Goal: Information Seeking & Learning: Learn about a topic

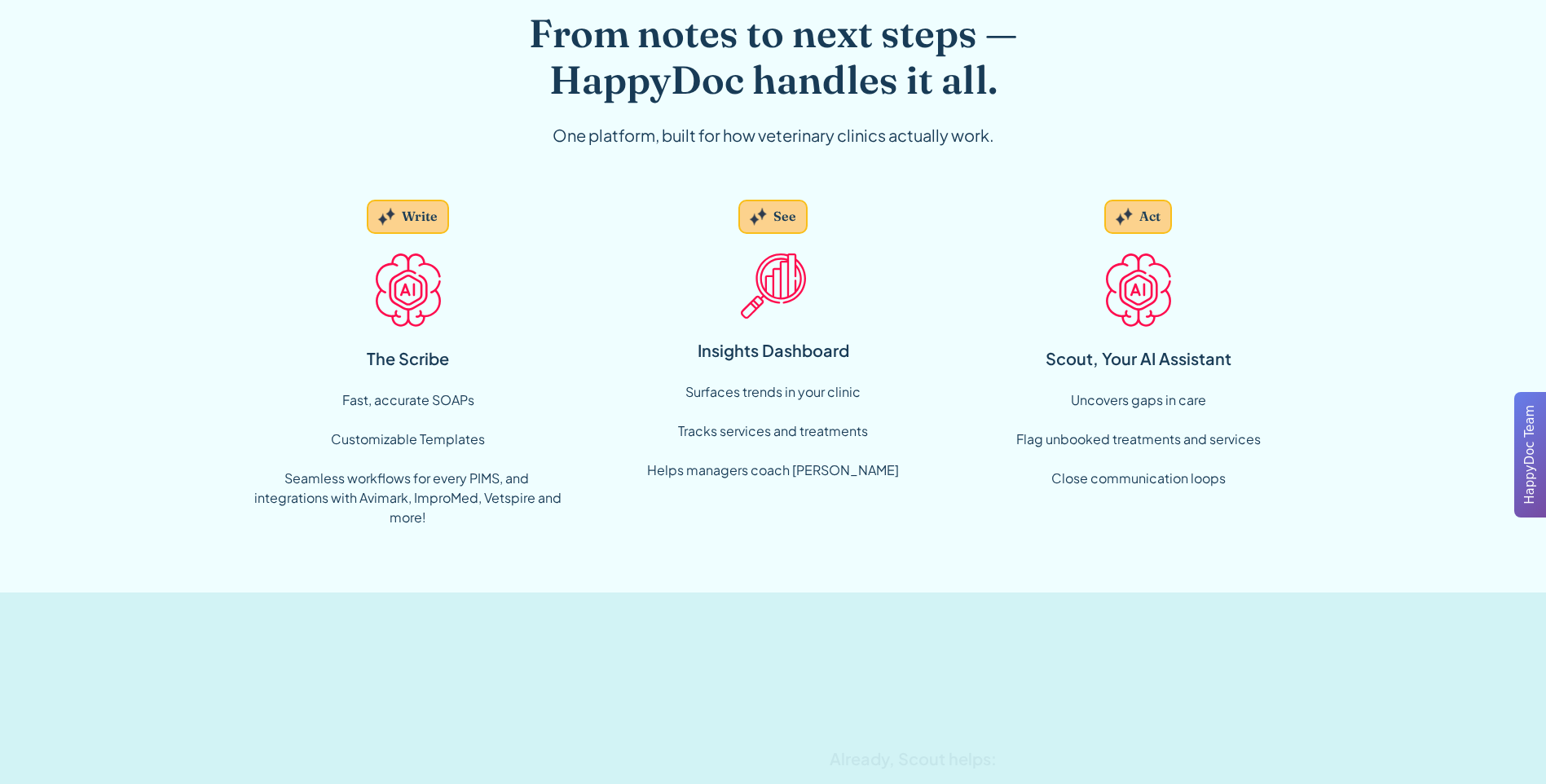
scroll to position [1059, 0]
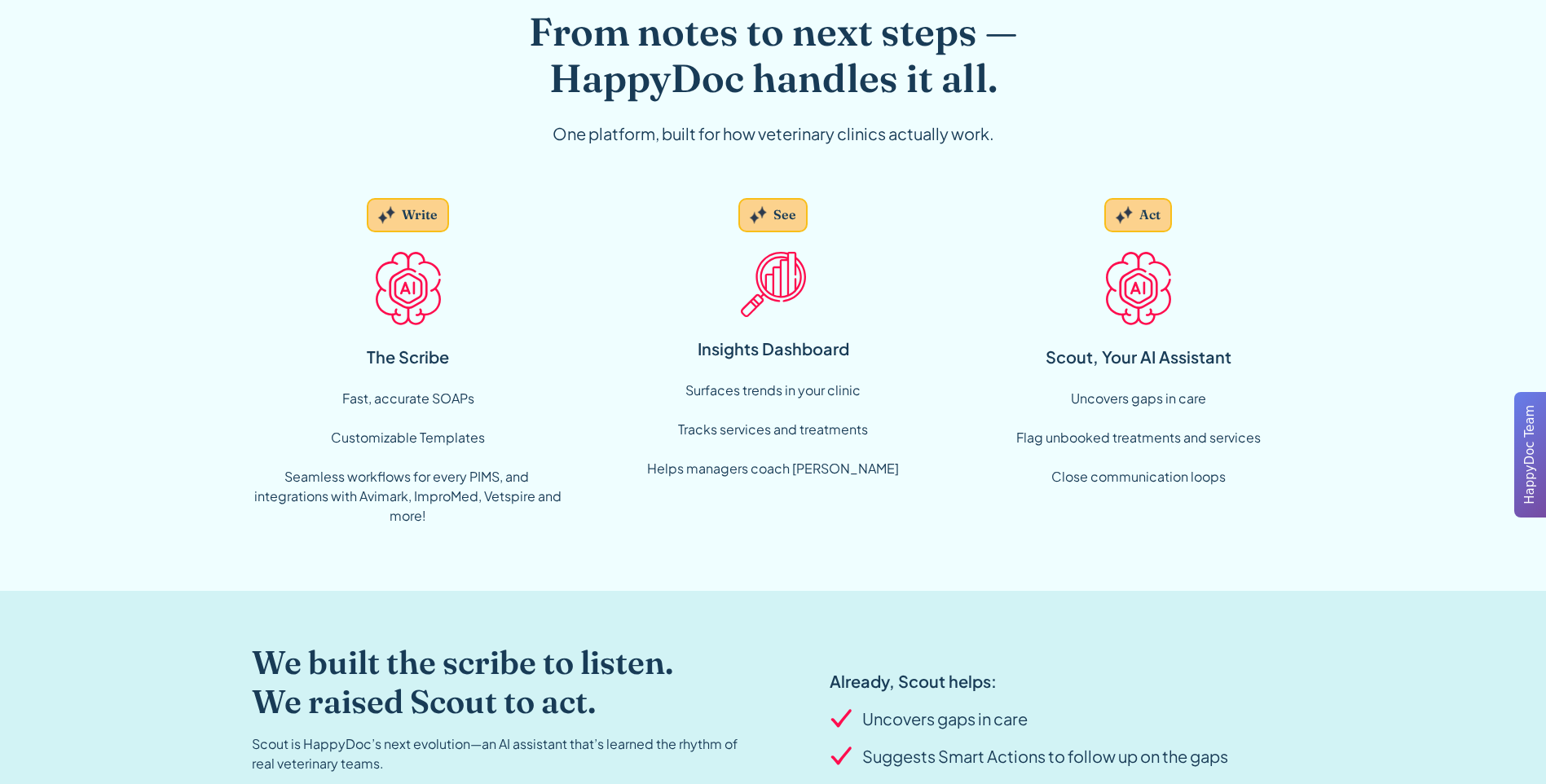
click at [440, 224] on div "Write" at bounding box center [408, 215] width 83 height 34
click at [396, 349] on div "The Scribe" at bounding box center [408, 356] width 83 height 24
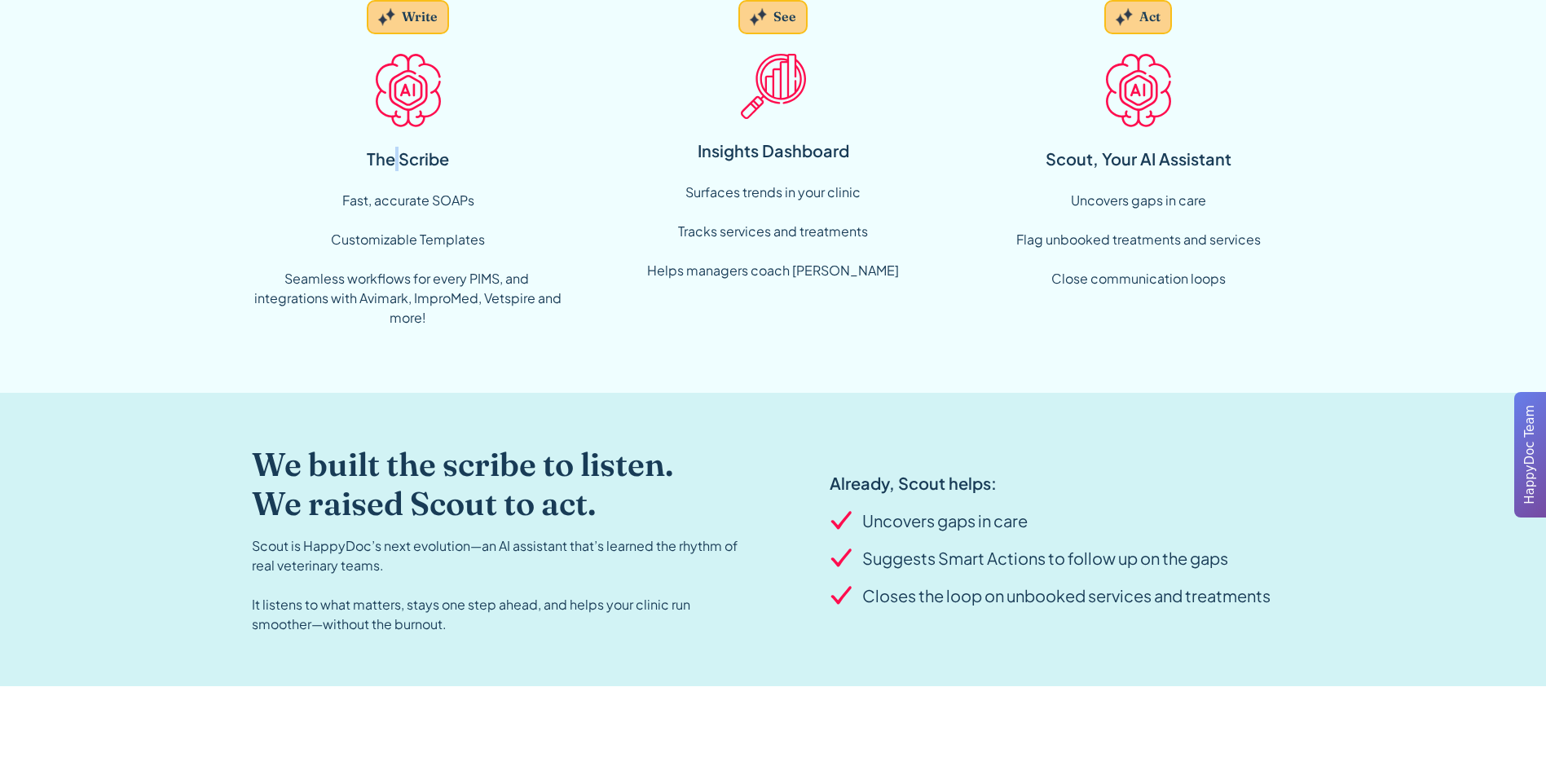
scroll to position [1304, 0]
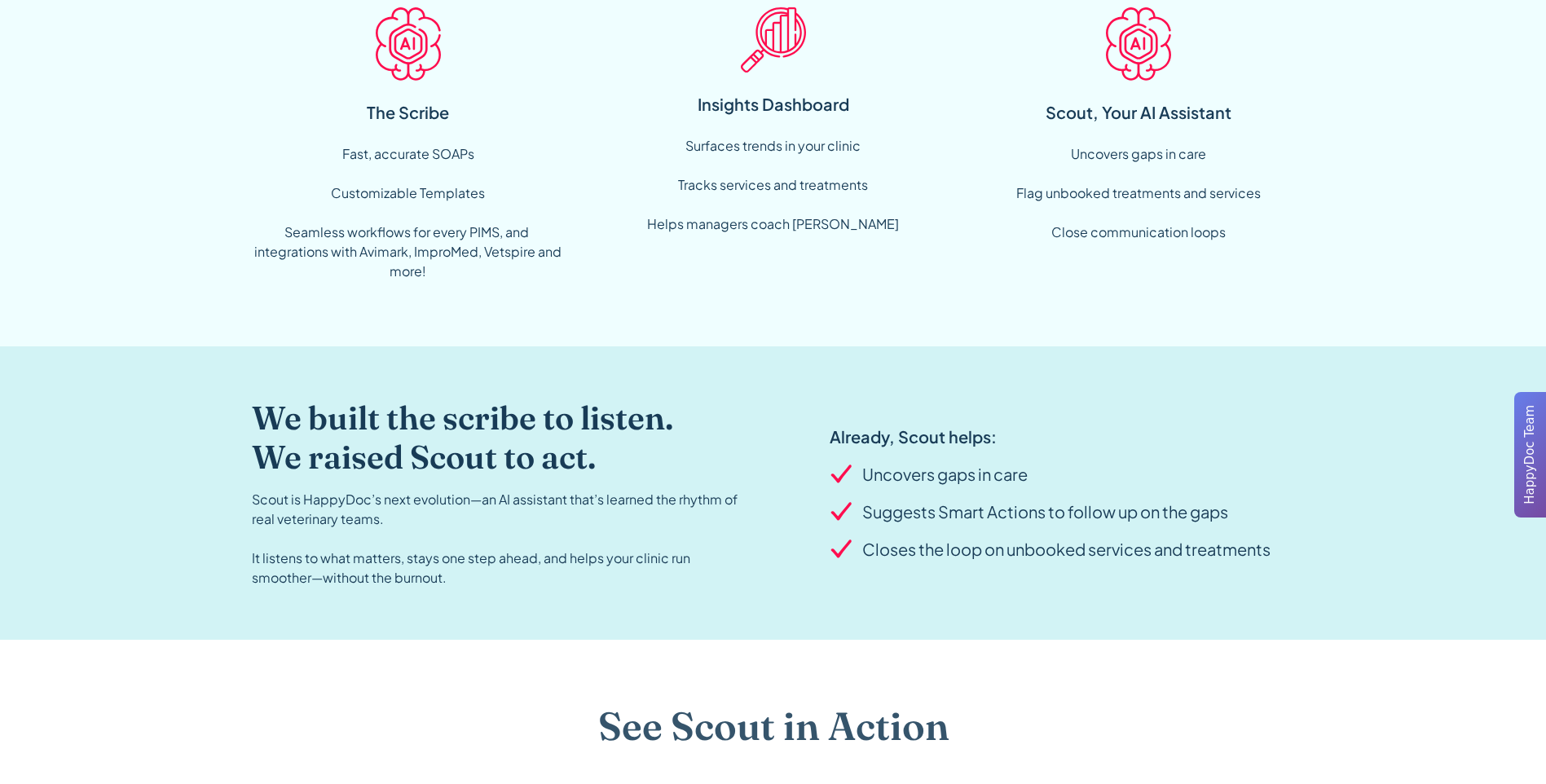
click at [418, 322] on div "From notes to next steps — HappyDoc handles it all. One platform, built for how…" at bounding box center [773, 29] width 1391 height 635
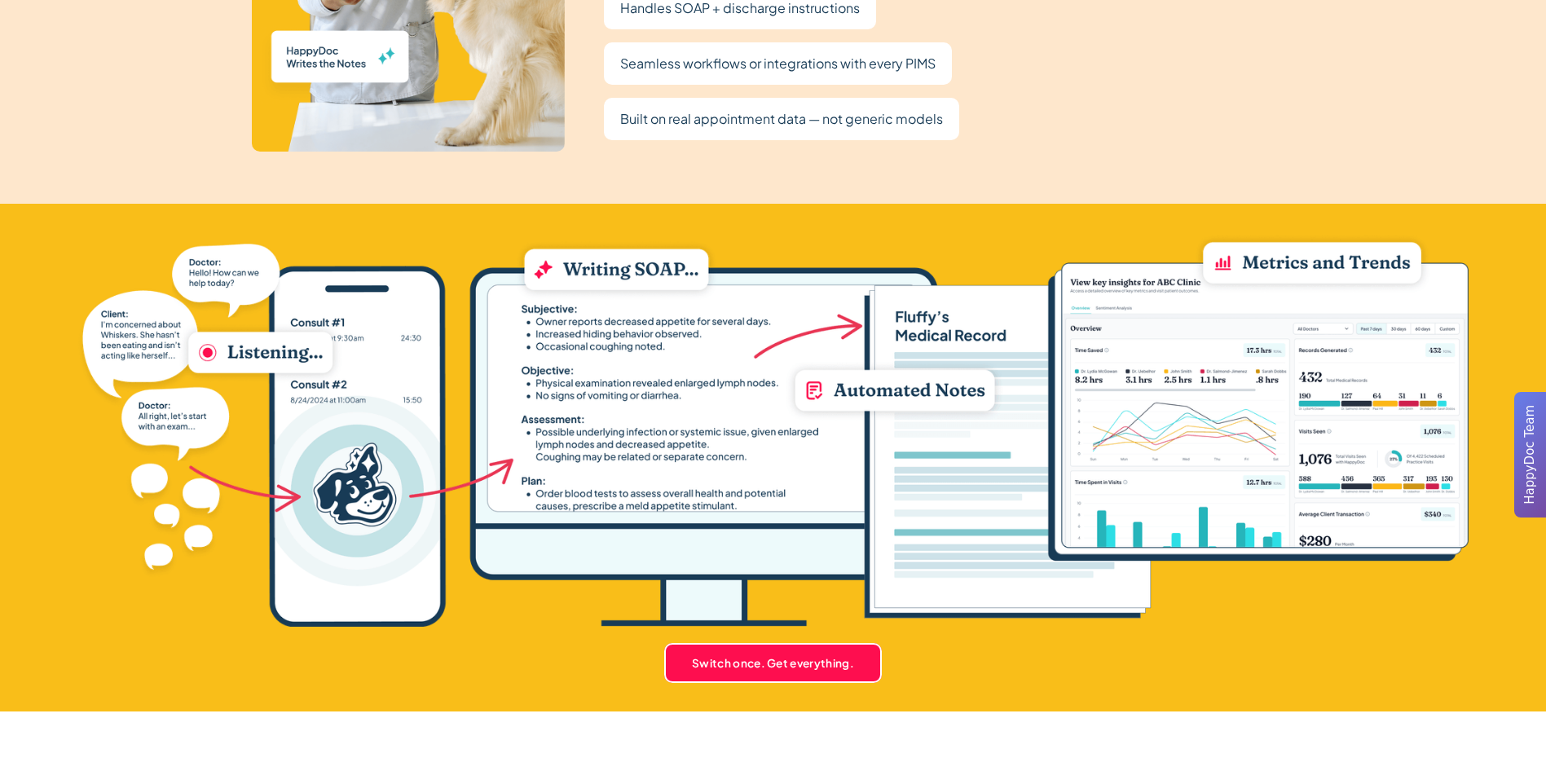
scroll to position [3340, 0]
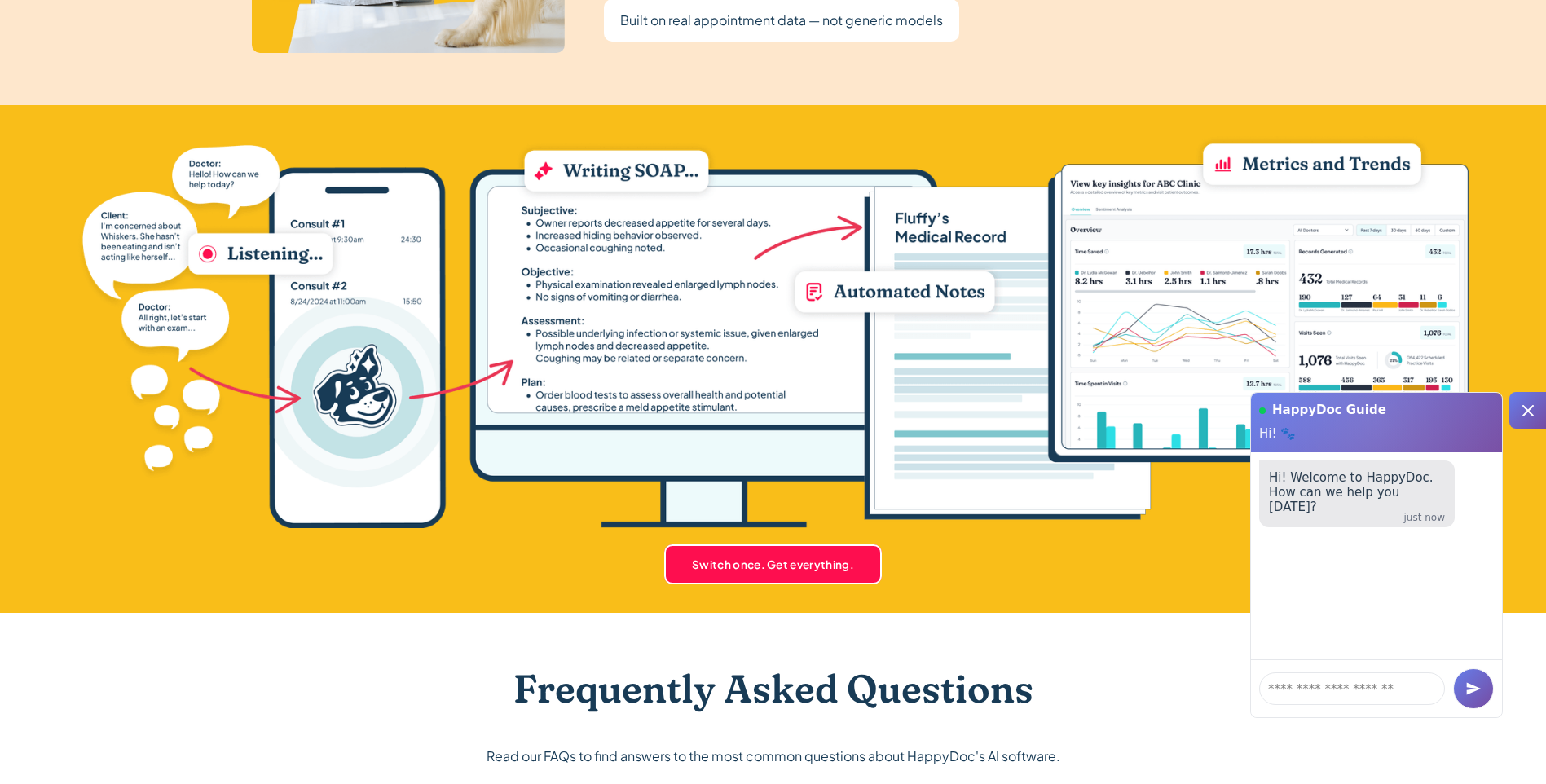
click at [1523, 413] on icon at bounding box center [1528, 410] width 19 height 19
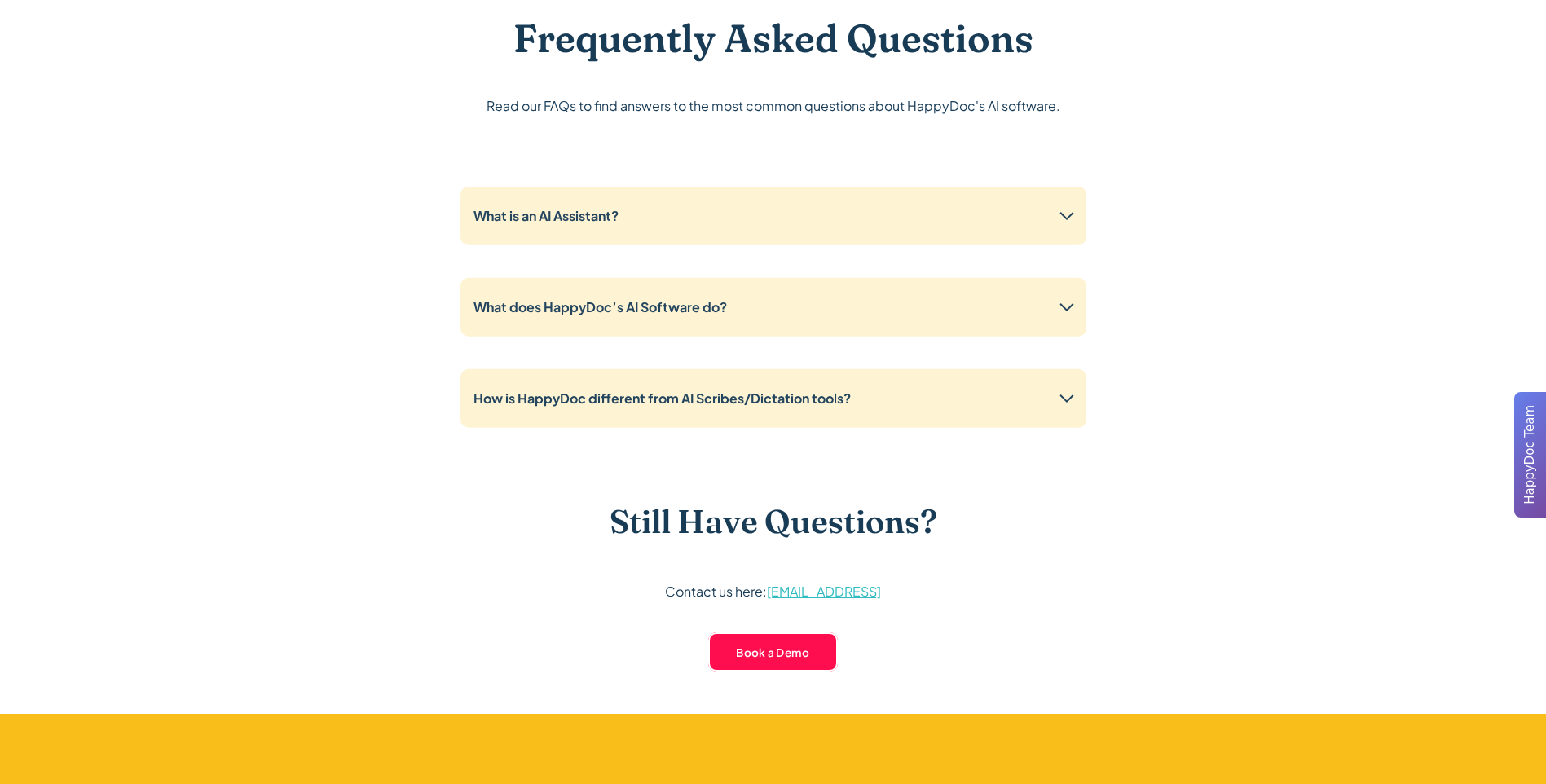
scroll to position [3991, 0]
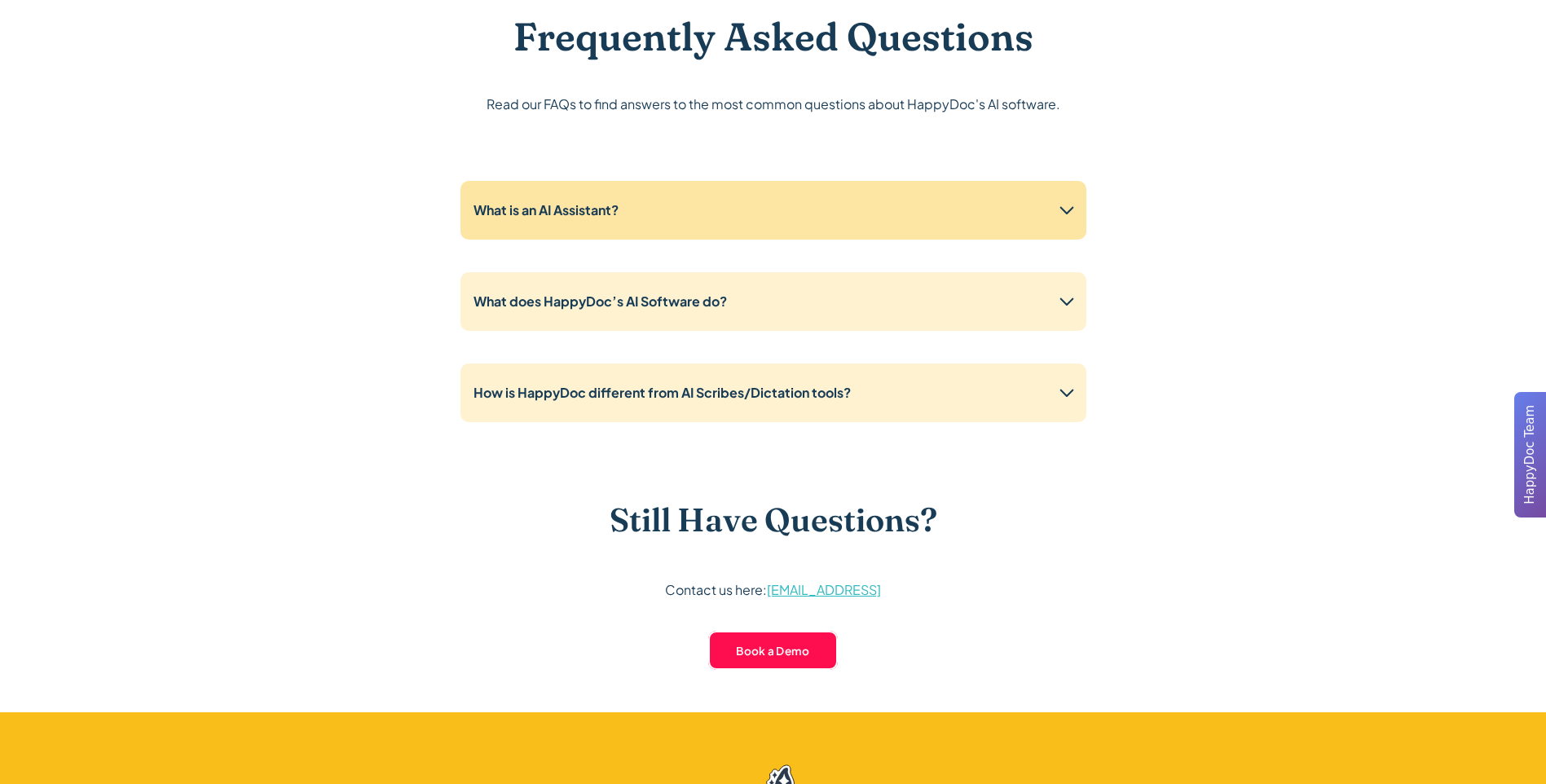
click at [861, 201] on div "What is an AI Assistant?" at bounding box center [774, 209] width 626 height 58
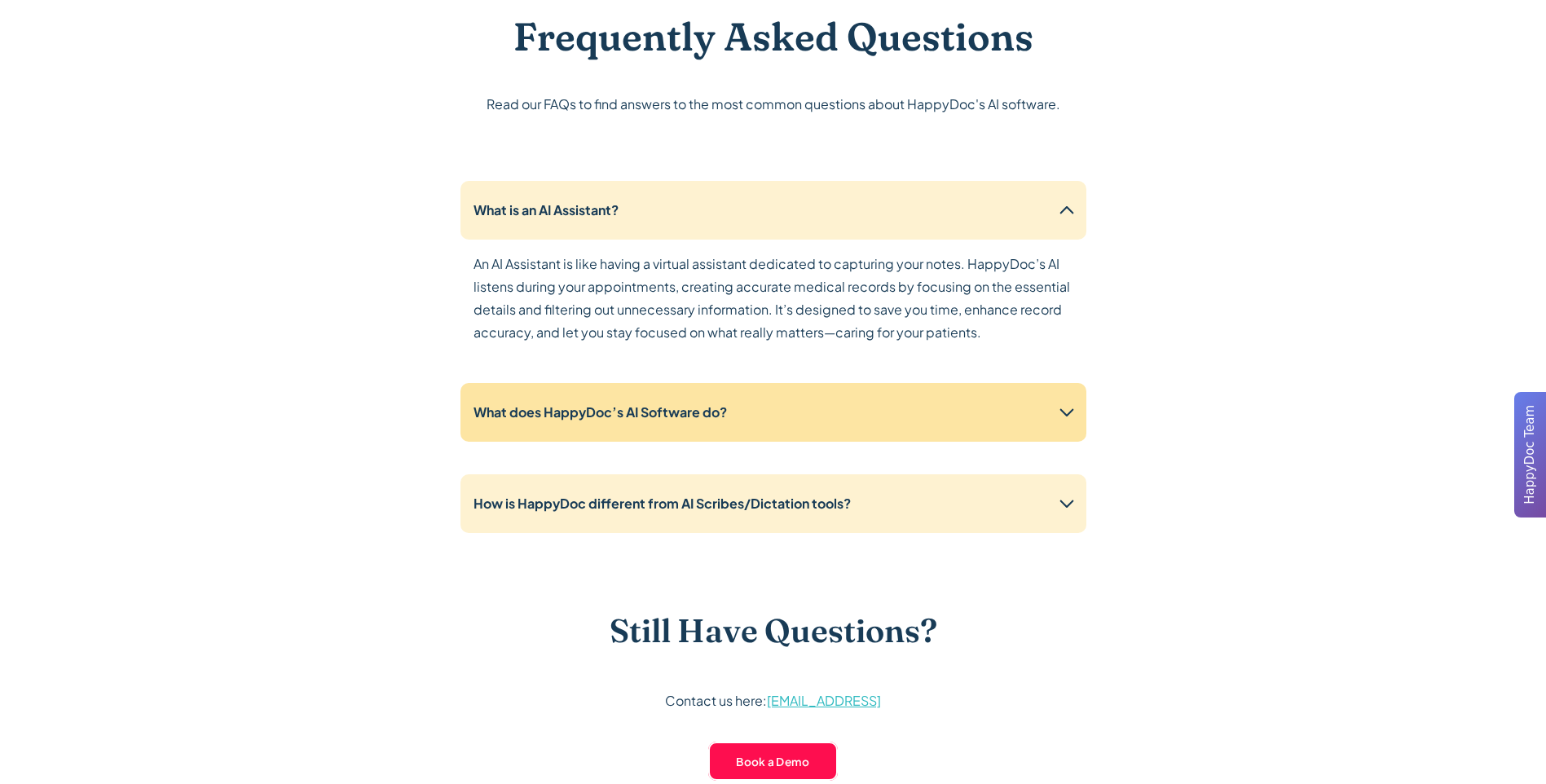
click at [763, 429] on div "What does HappyDoc’s AI Software do?" at bounding box center [774, 411] width 626 height 58
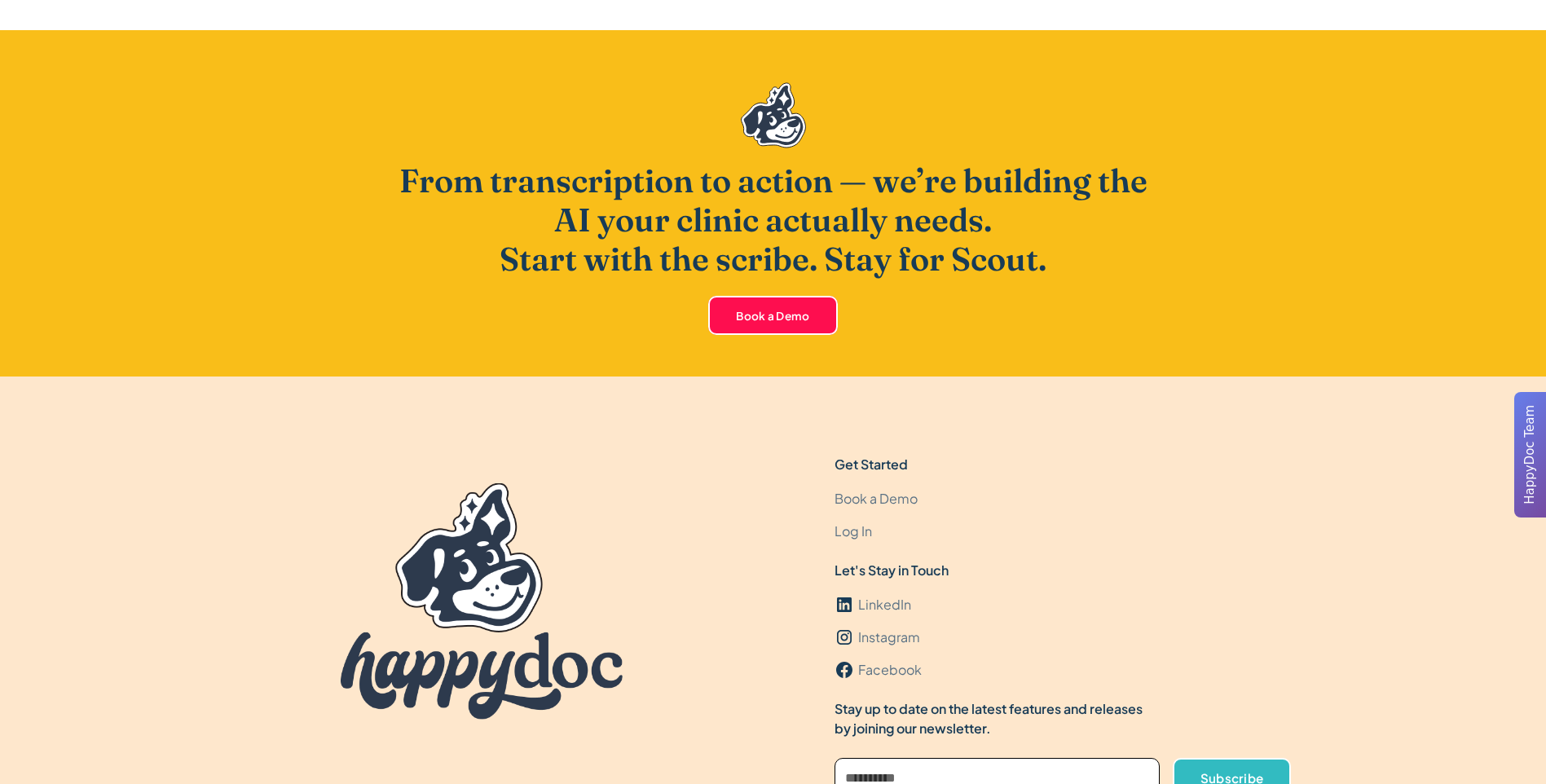
scroll to position [5096, 0]
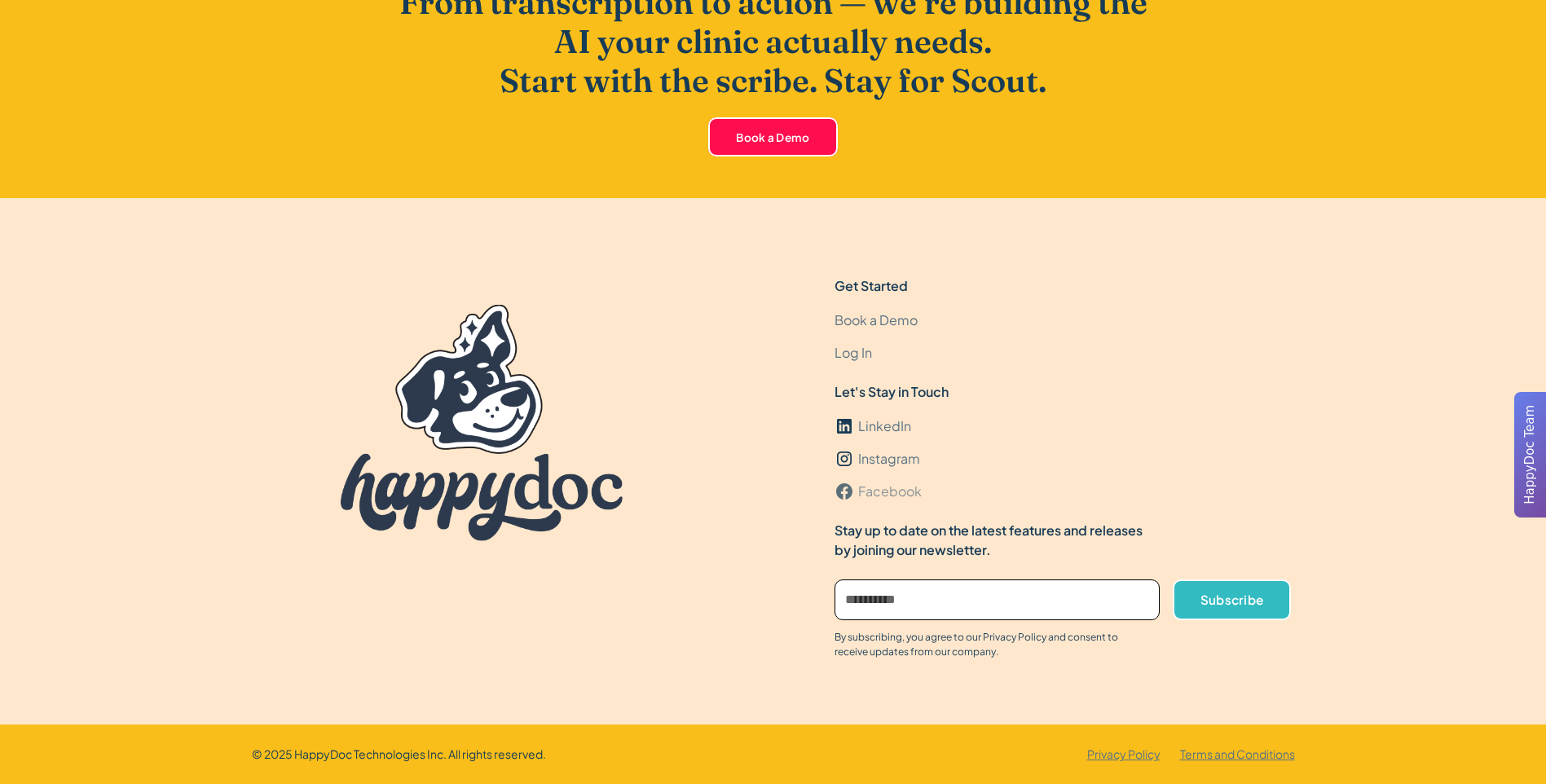
click at [878, 494] on div "Facebook" at bounding box center [890, 491] width 63 height 19
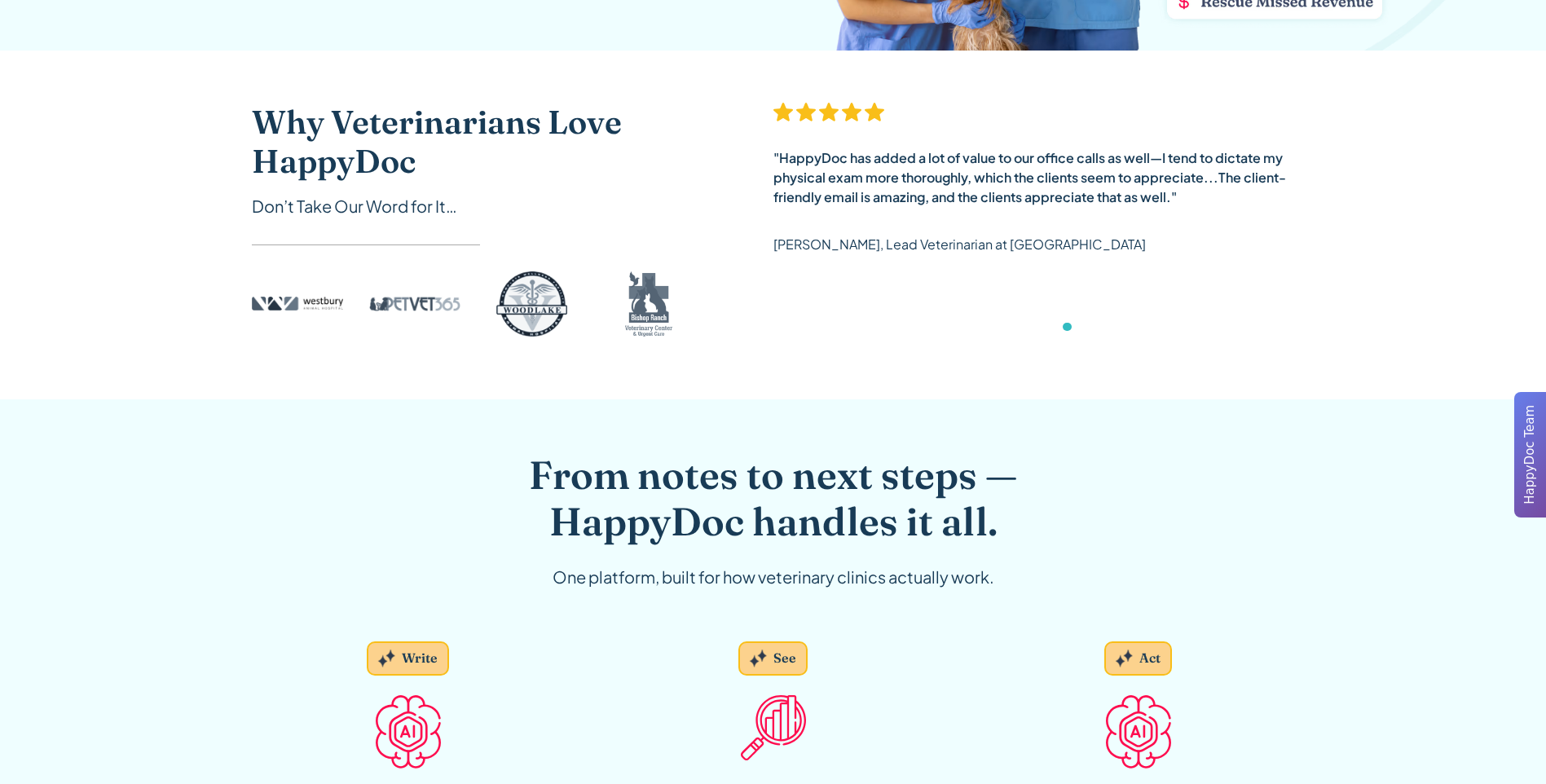
scroll to position [0, 0]
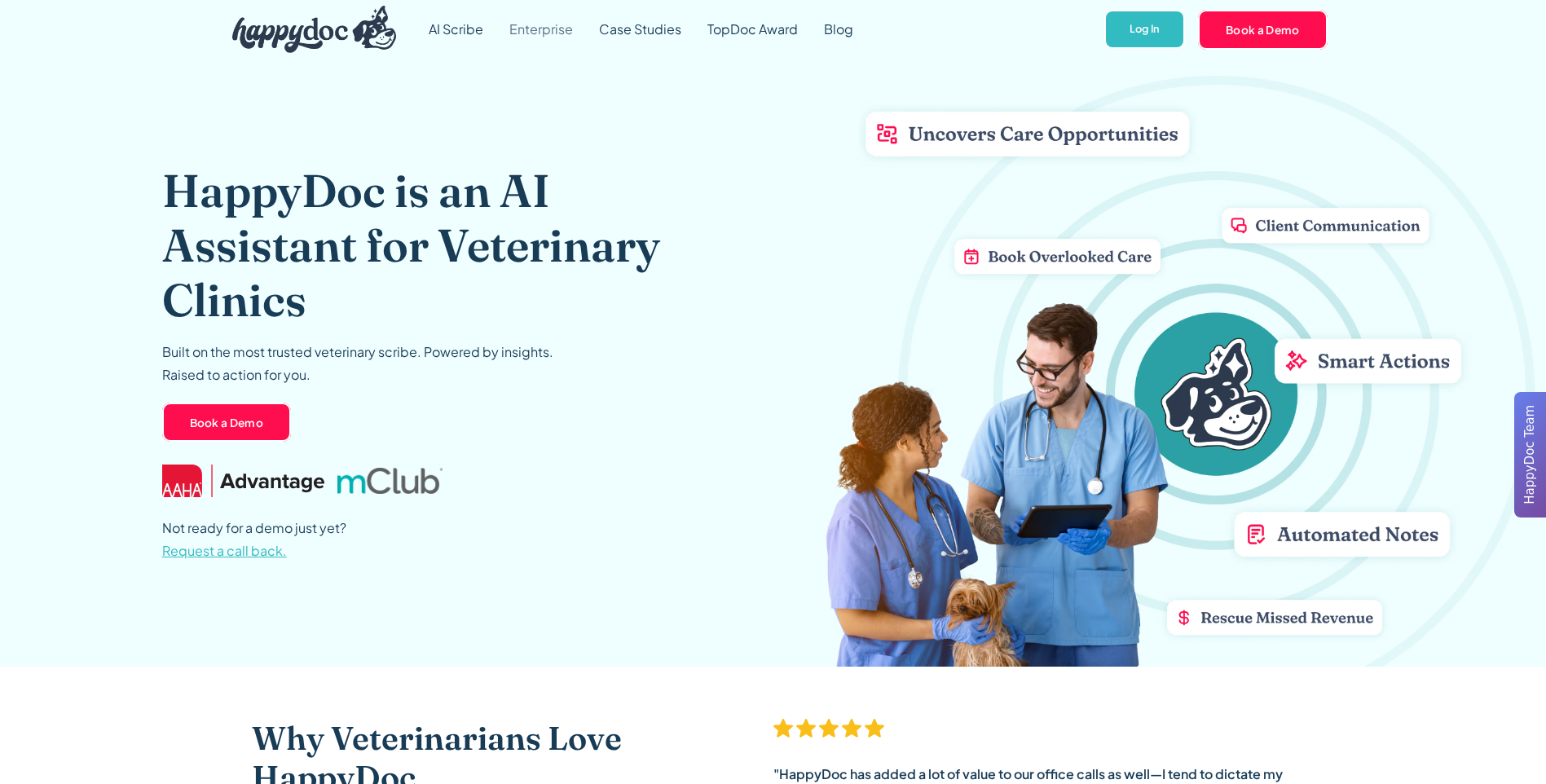
click at [526, 29] on link "Enterprise" at bounding box center [541, 29] width 90 height 58
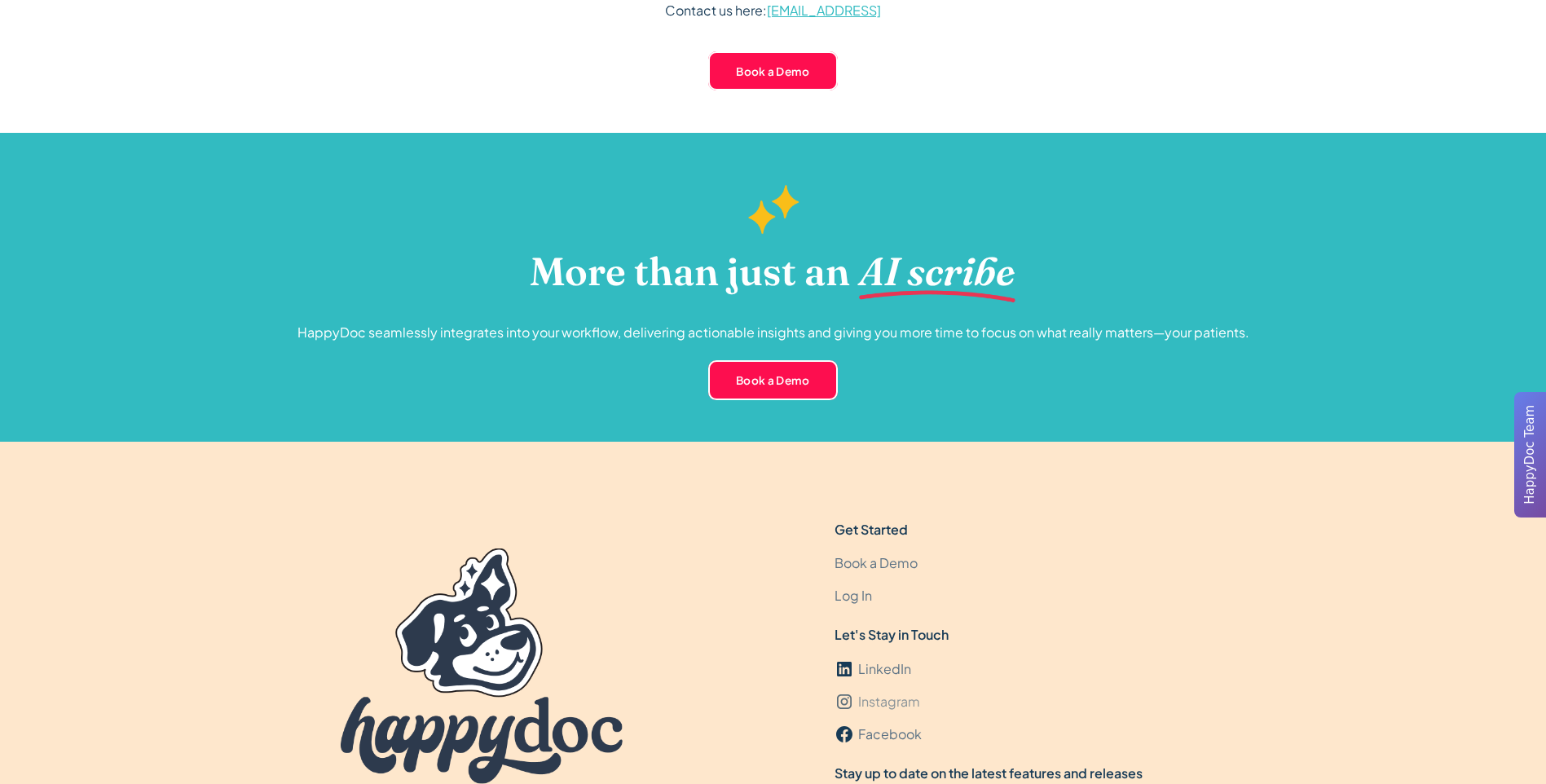
scroll to position [4804, 0]
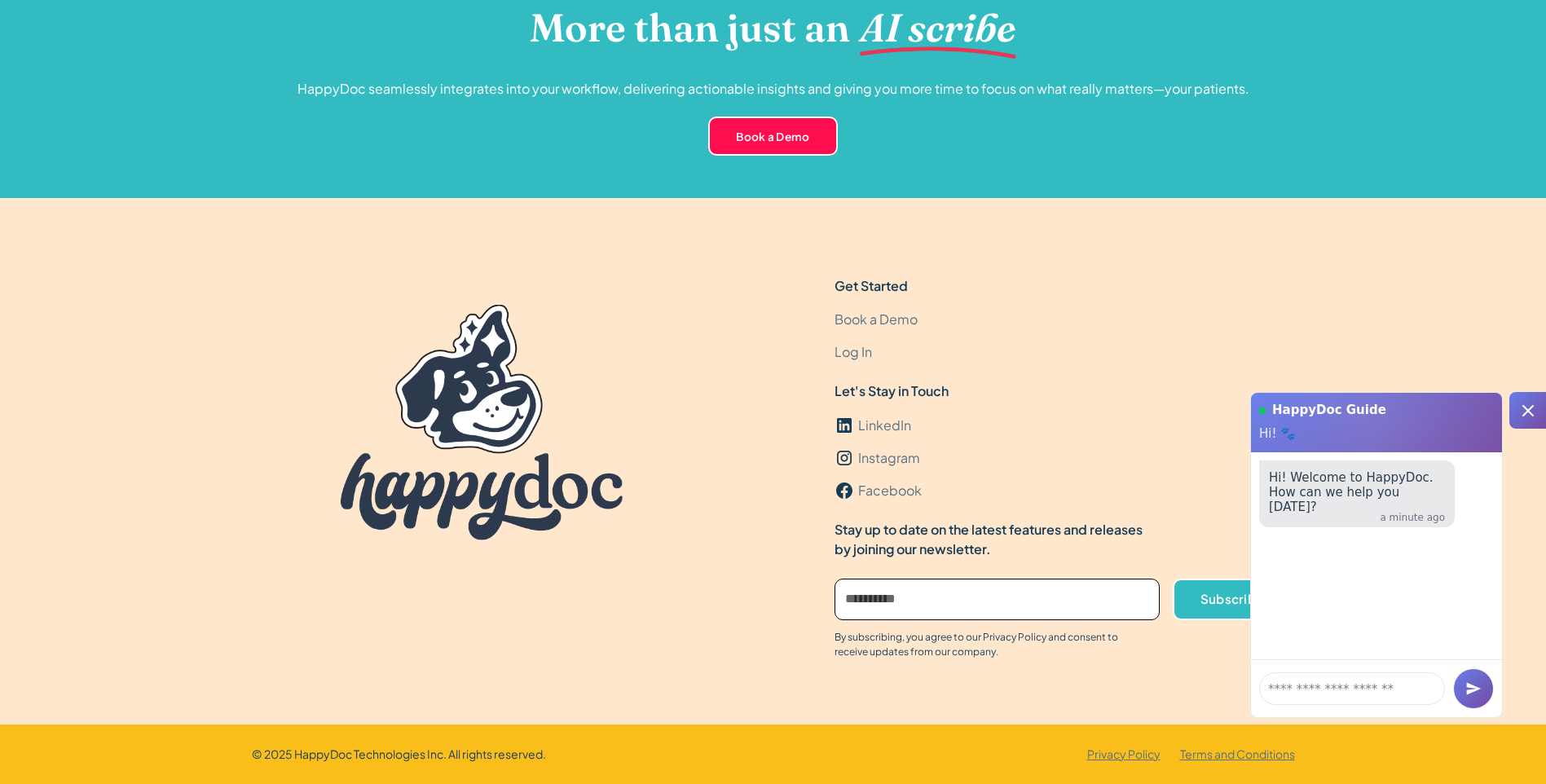
click at [1541, 413] on div at bounding box center [1528, 410] width 37 height 37
